Goal: Information Seeking & Learning: Learn about a topic

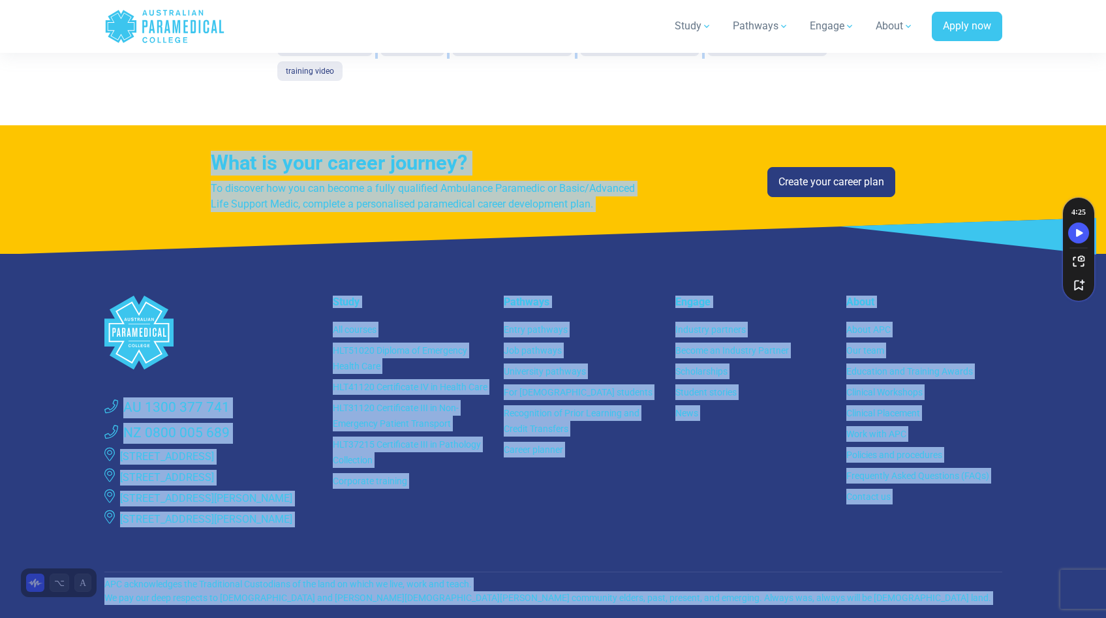
scroll to position [1851, 0]
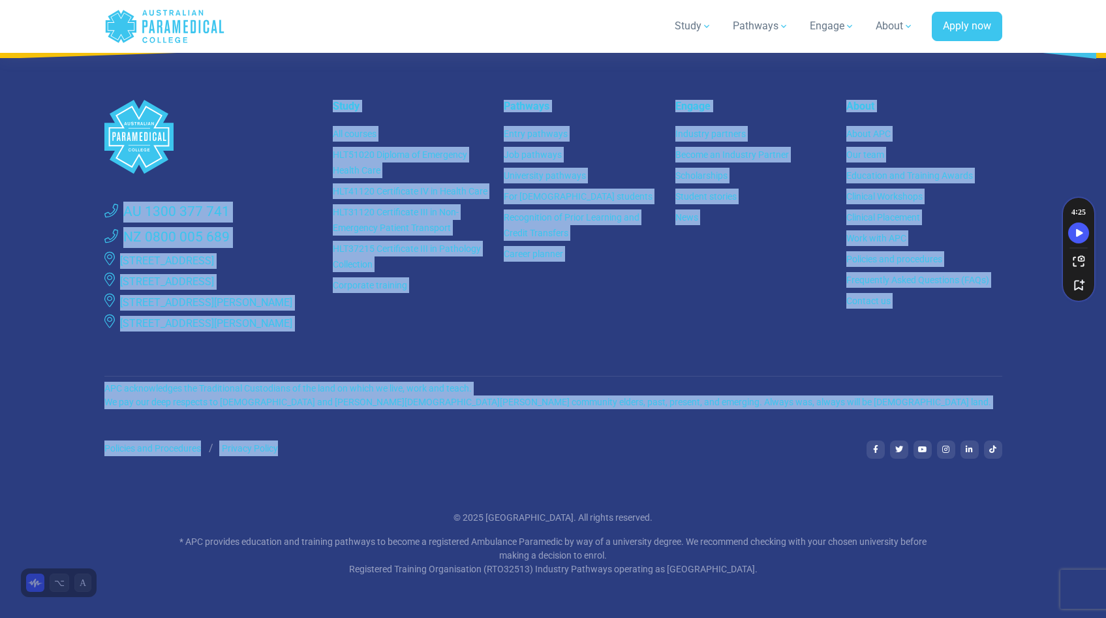
drag, startPoint x: 0, startPoint y: 0, endPoint x: 1052, endPoint y: 561, distance: 1192.1
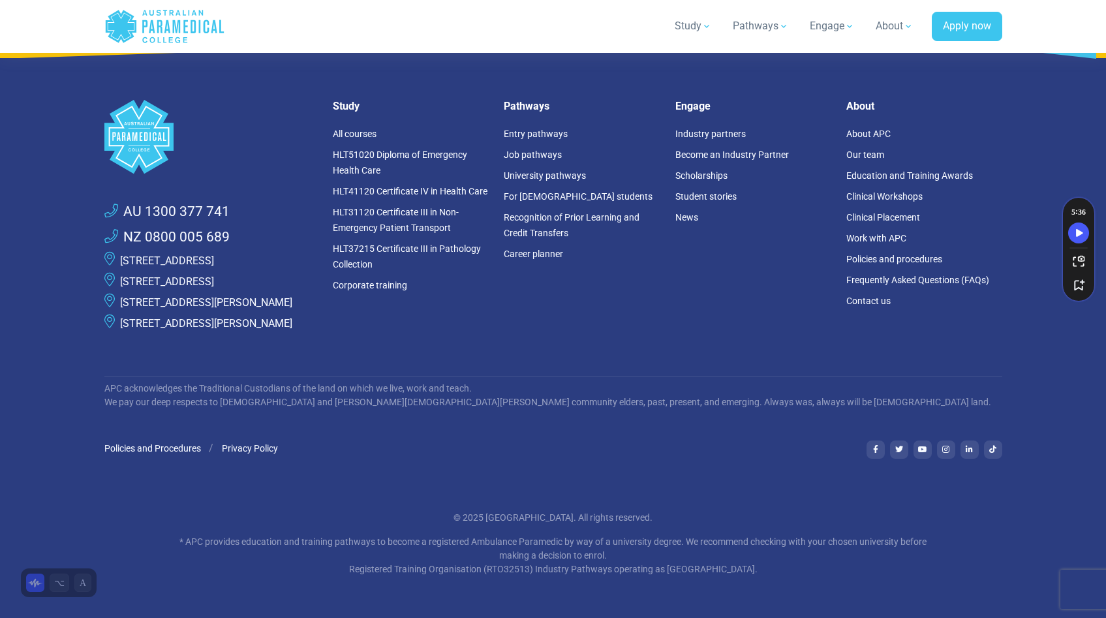
drag, startPoint x: 1052, startPoint y: 561, endPoint x: 653, endPoint y: 441, distance: 416.4
click at [653, 441] on ul "Policies and Procedures Privacy Policy" at bounding box center [477, 449] width 747 height 16
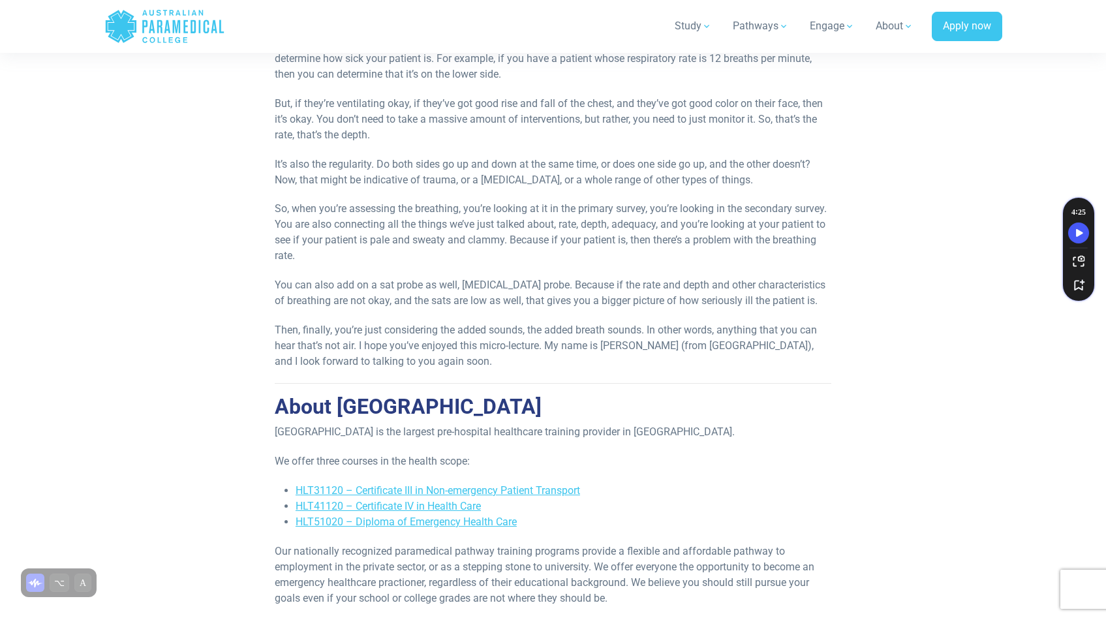
drag, startPoint x: 653, startPoint y: 441, endPoint x: 1113, endPoint y: 309, distance: 478.6
click at [1106, 309] on html "Home Blog Student Portal Contact us AU 1300 377 741 NZ 0800 005 689 .logo-block…" at bounding box center [553, 274] width 1106 height 2407
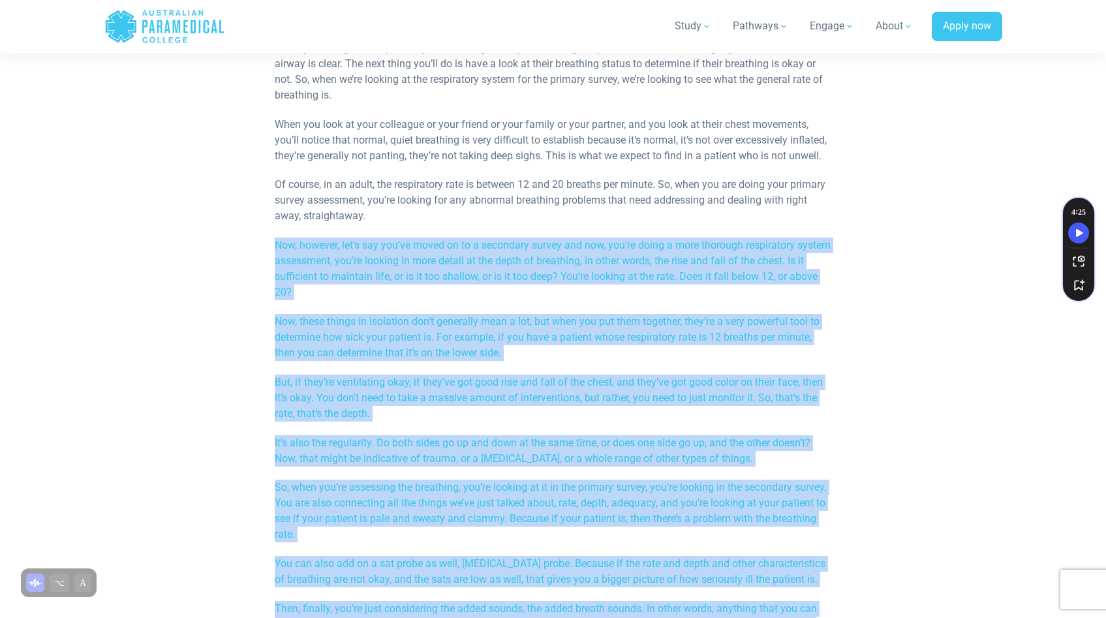
scroll to position [648, 0]
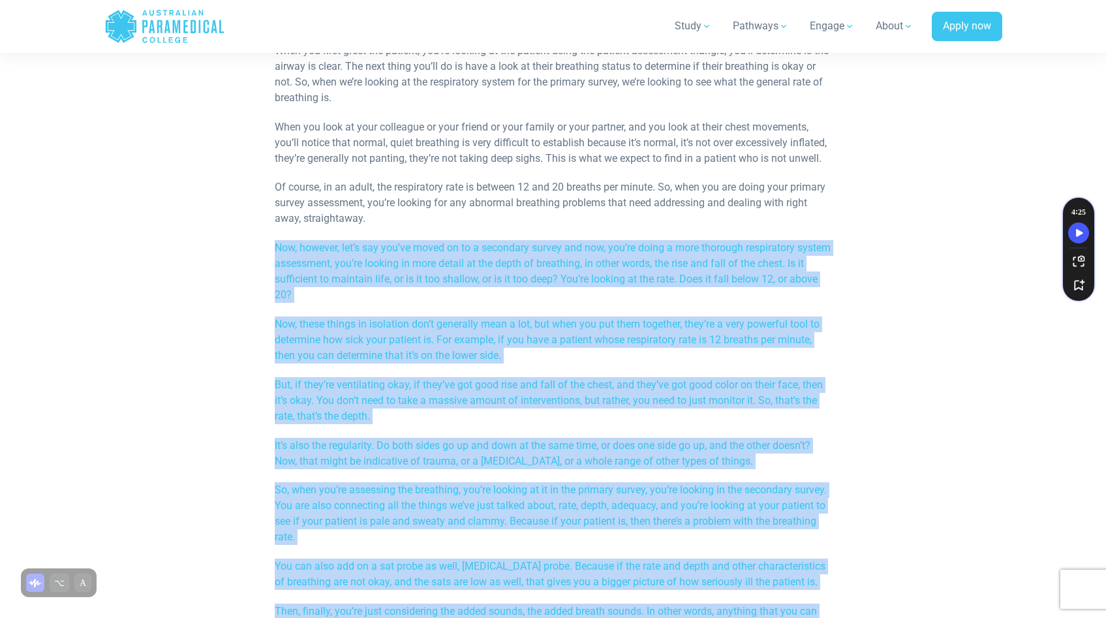
drag, startPoint x: 1113, startPoint y: 309, endPoint x: 1115, endPoint y: 239, distance: 69.9
click at [1106, 239] on html "Home Blog Student Portal Contact us AU 1300 377 741 NZ 0800 005 689 .logo-block…" at bounding box center [553, 555] width 1106 height 2407
click at [823, 298] on p "Now, however, let’s say you’ve moved on to a secondary survey and now, you’re d…" at bounding box center [553, 271] width 557 height 63
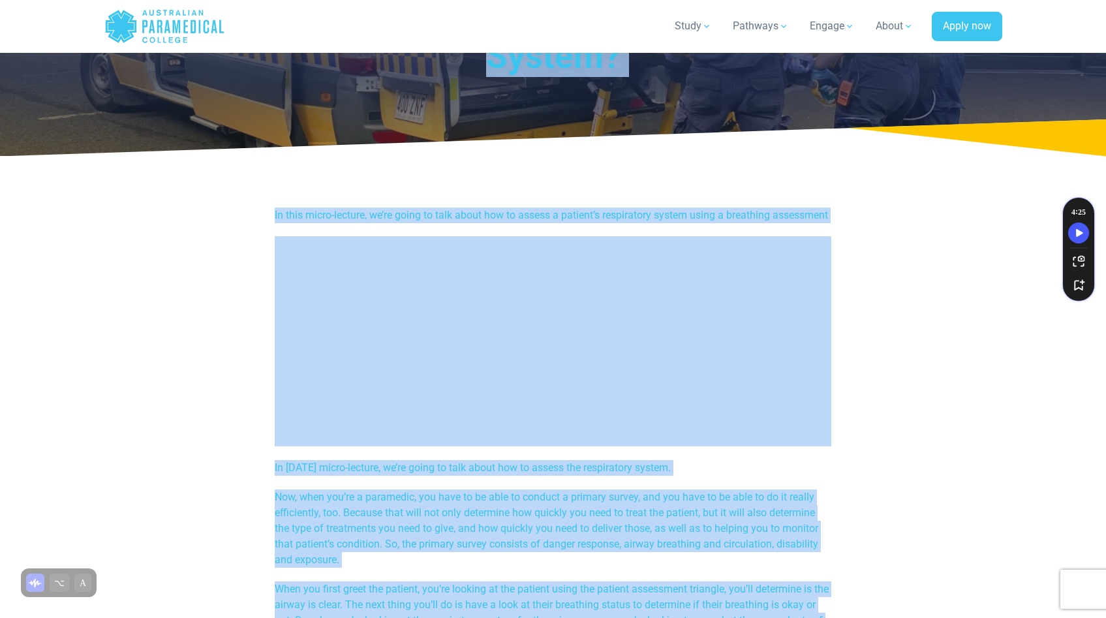
scroll to position [3, 0]
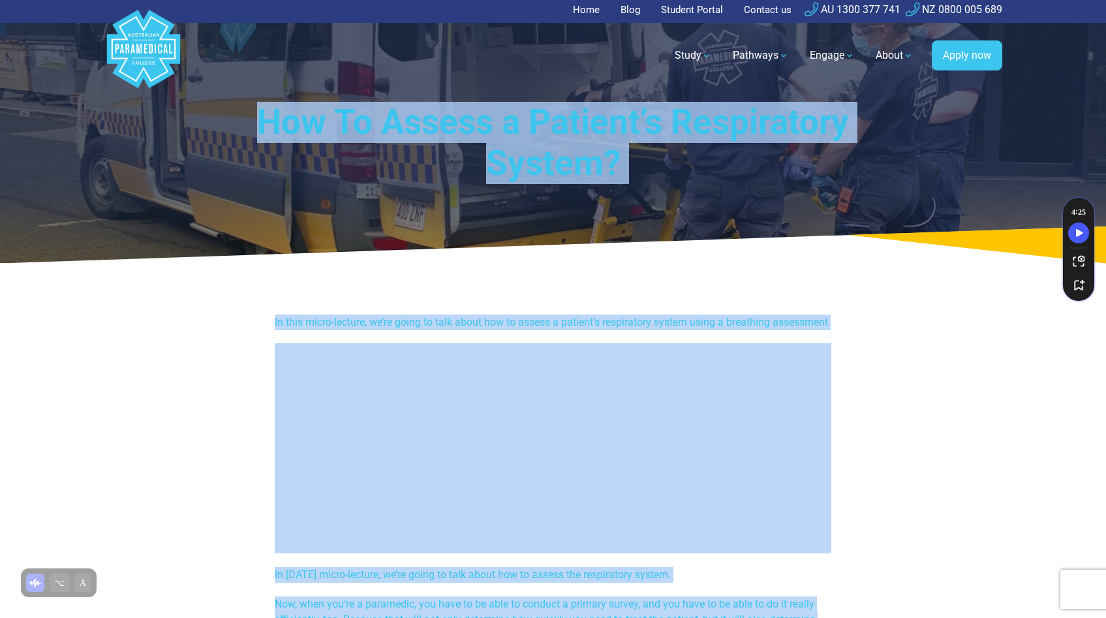
drag, startPoint x: 1115, startPoint y: 239, endPoint x: 1115, endPoint y: 78, distance: 161.2
